Goal: Find specific page/section: Find specific page/section

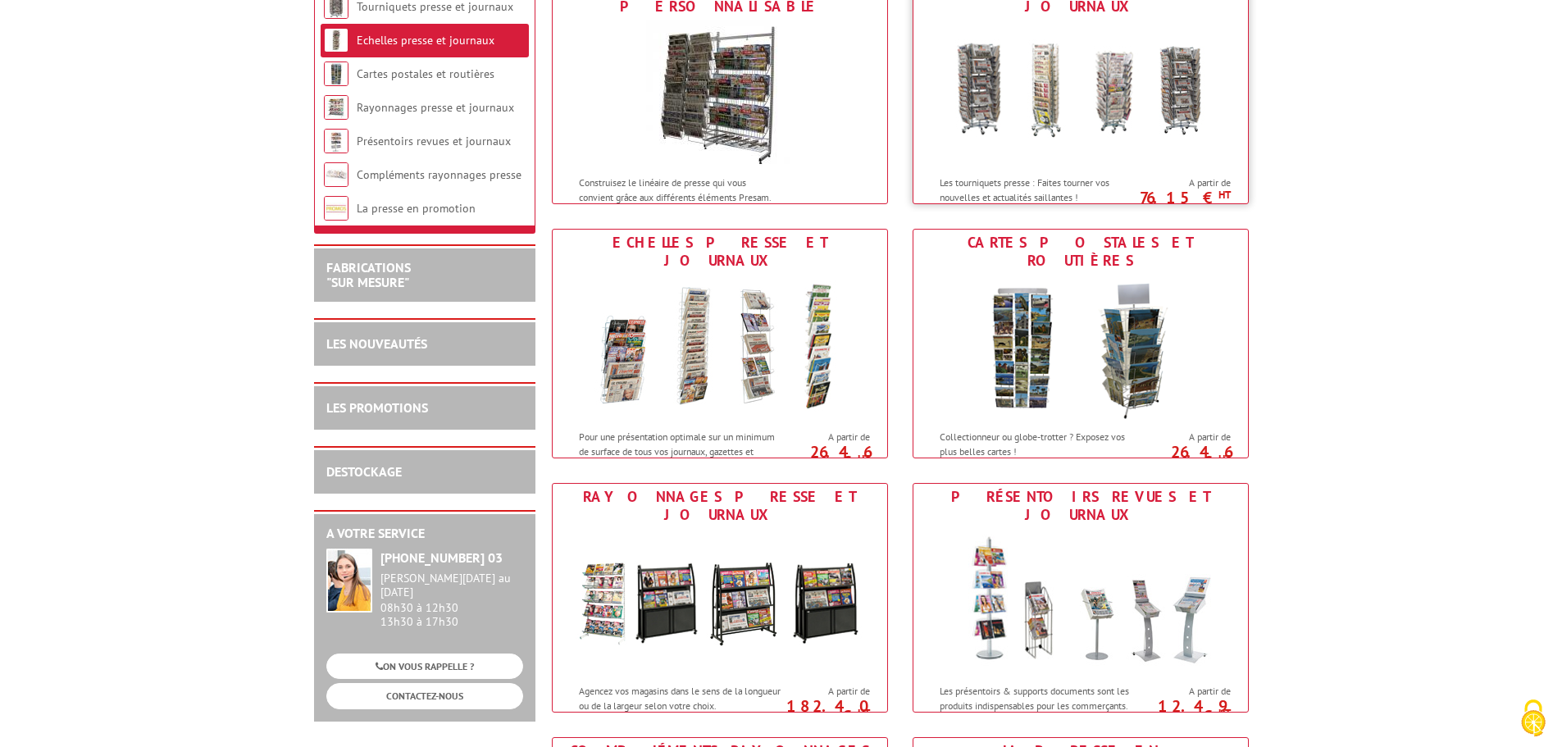
scroll to position [410, 0]
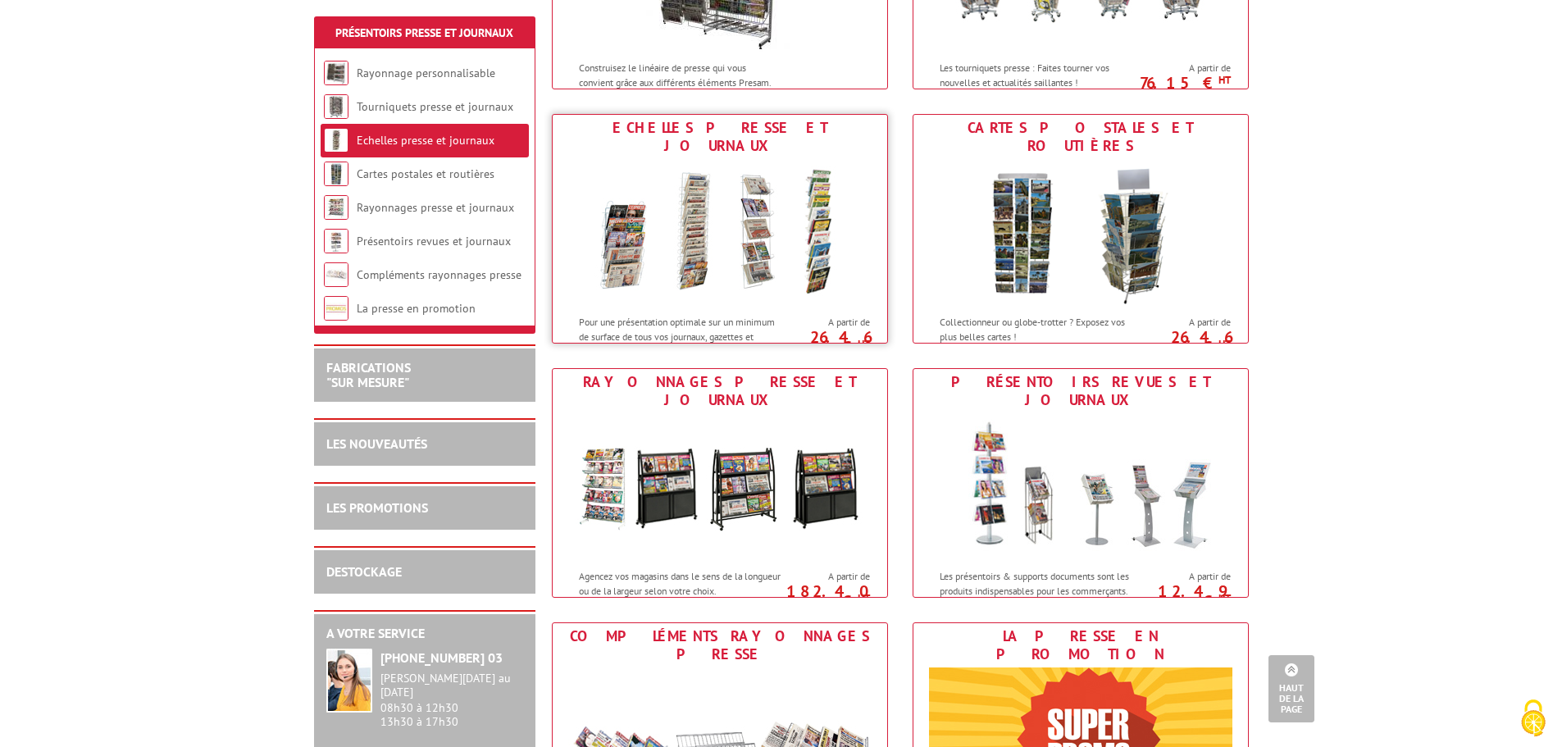
click at [704, 235] on img at bounding box center [719, 233] width 303 height 148
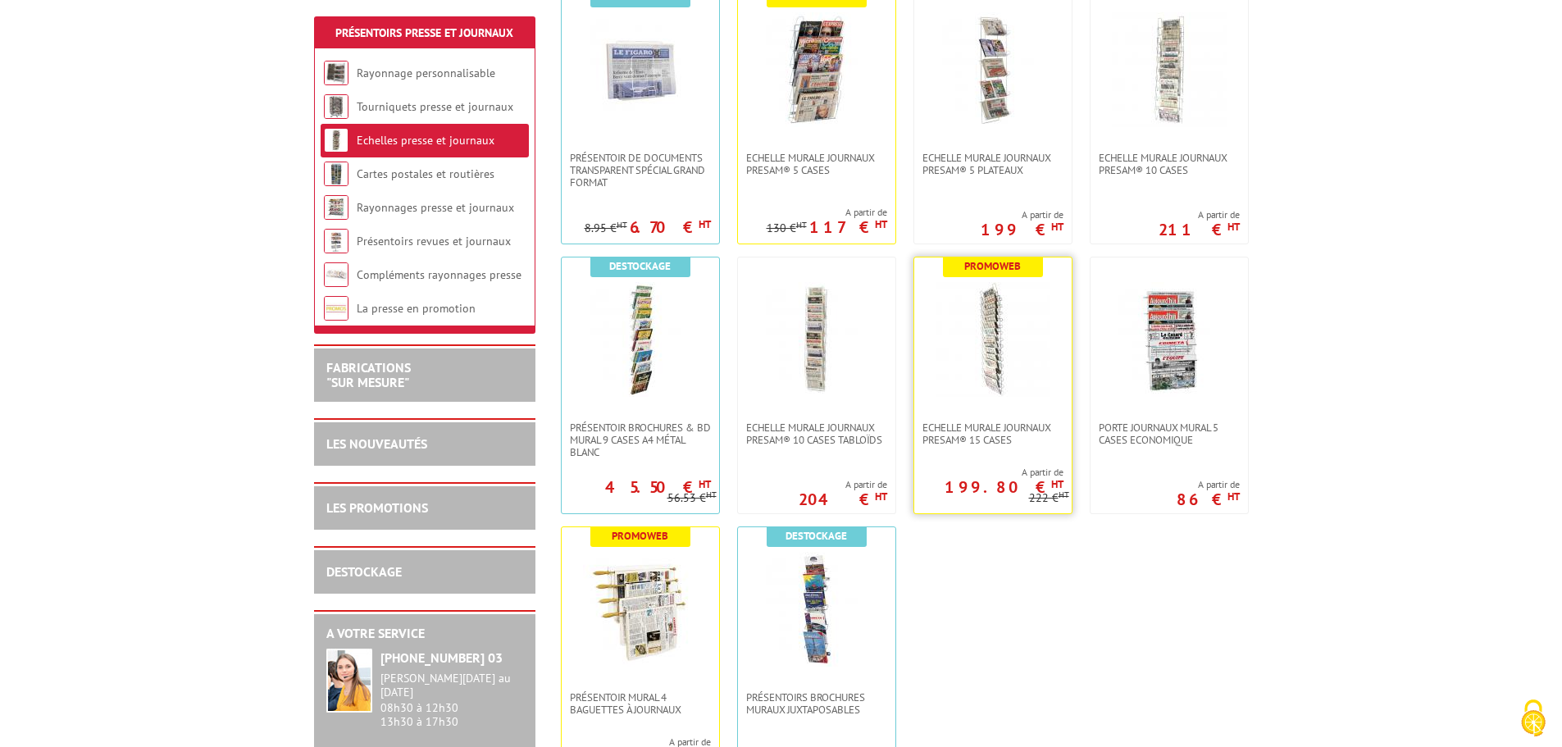
scroll to position [410, 0]
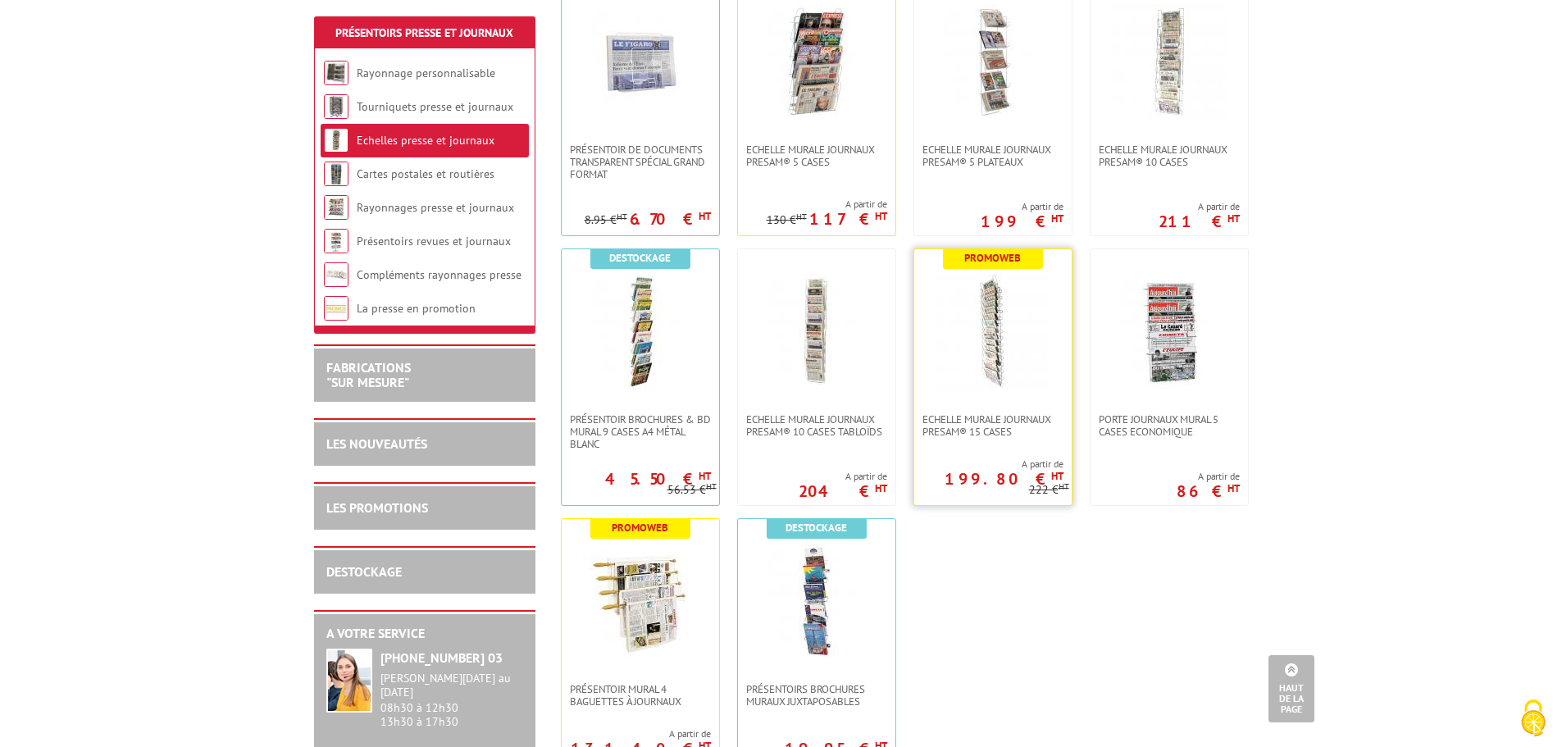
click at [981, 335] on img at bounding box center [993, 331] width 115 height 115
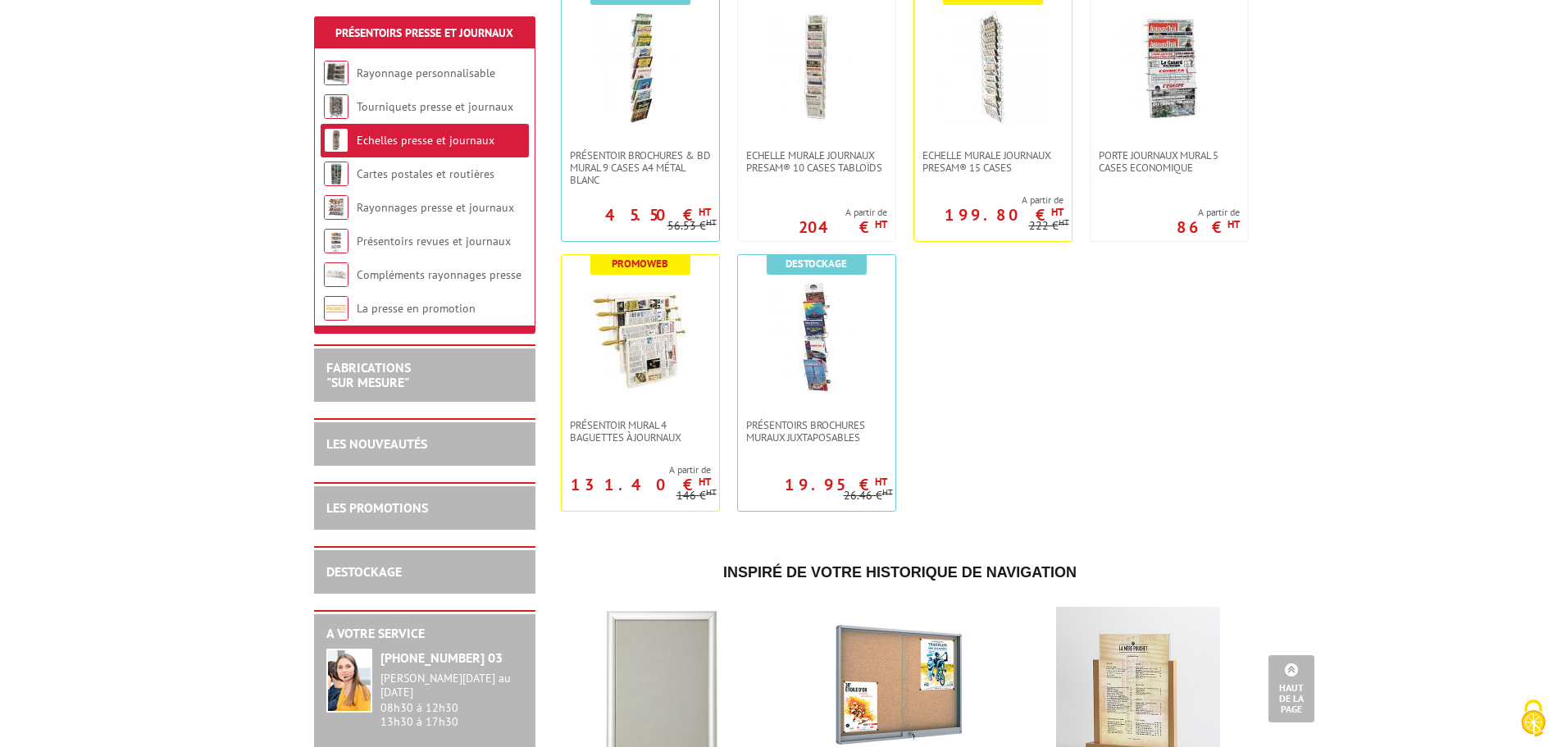
scroll to position [659, 0]
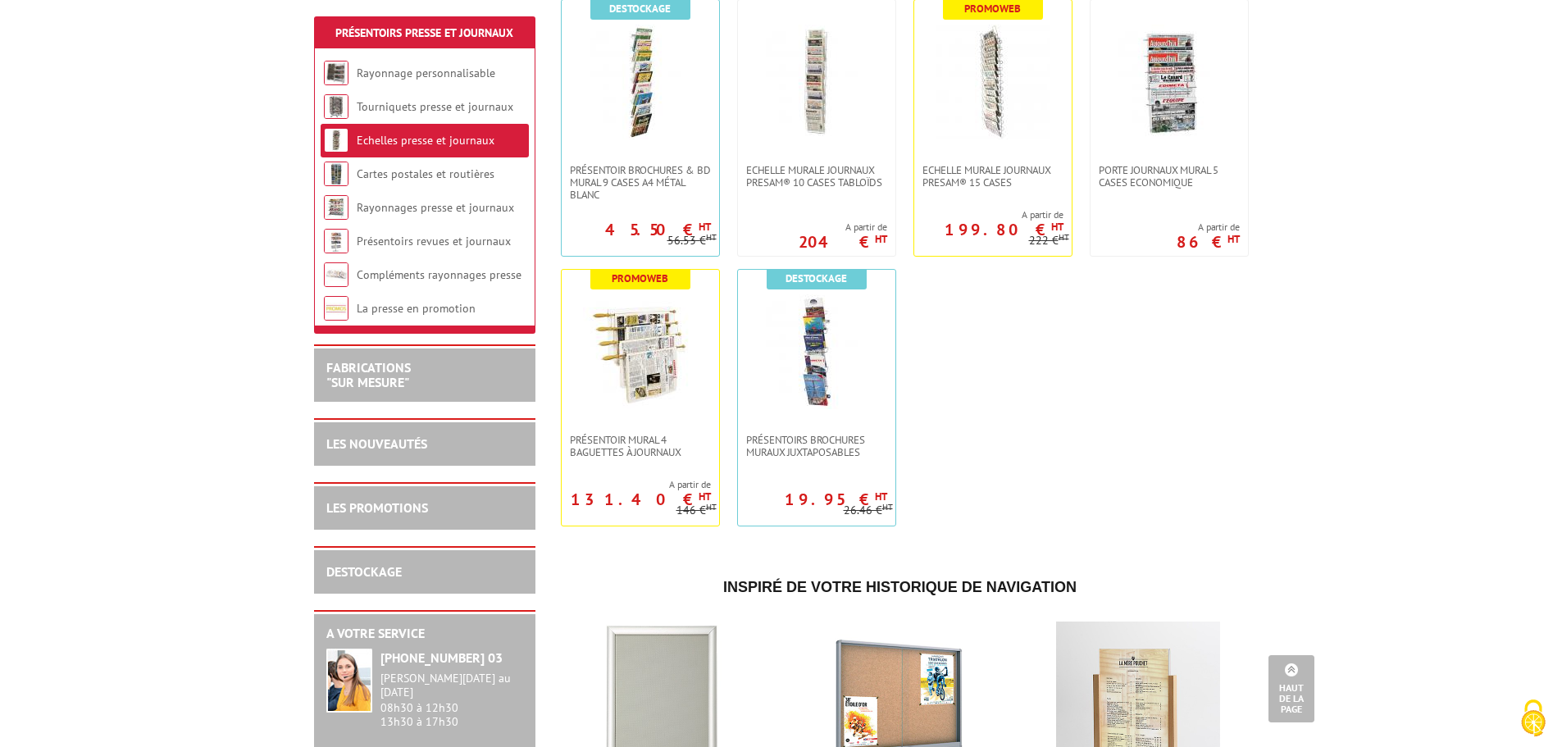
click at [1070, 376] on ul "Destockage PRÉSENTOIR DE DOCUMENTS TRANSPARENT SPÉCIAL GRAND FORMAT 6.70 € HT 8…" at bounding box center [900, 128] width 697 height 814
